Goal: Understand process/instructions: Learn about a topic

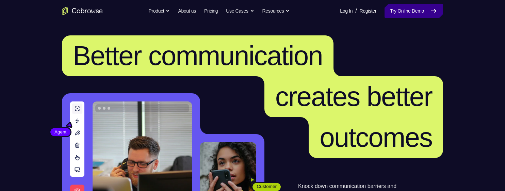
click at [413, 11] on link "Try Online Demo" at bounding box center [413, 11] width 59 height 14
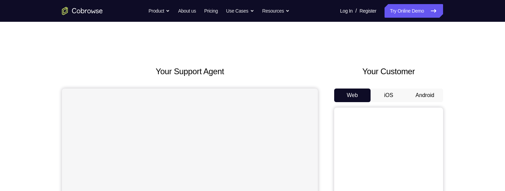
click at [418, 92] on button "Android" at bounding box center [425, 95] width 36 height 14
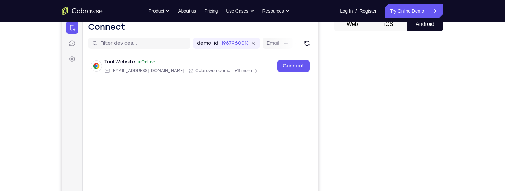
scroll to position [76, 0]
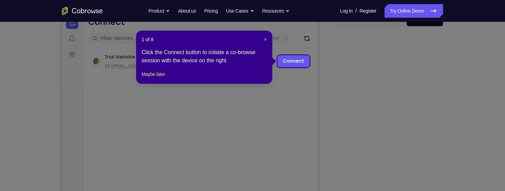
click at [272, 42] on div "1 of 8 × Click the Connect button to initiate a co-browse session with the devi…" at bounding box center [204, 57] width 136 height 53
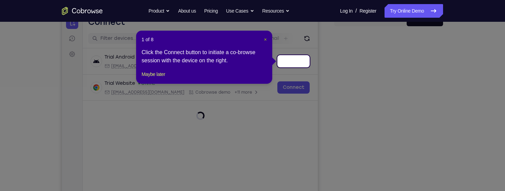
click at [265, 38] on span "×" at bounding box center [265, 39] width 3 height 5
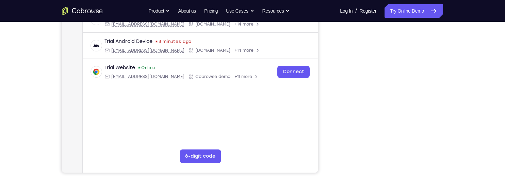
scroll to position [145, 0]
